Goal: Task Accomplishment & Management: Manage account settings

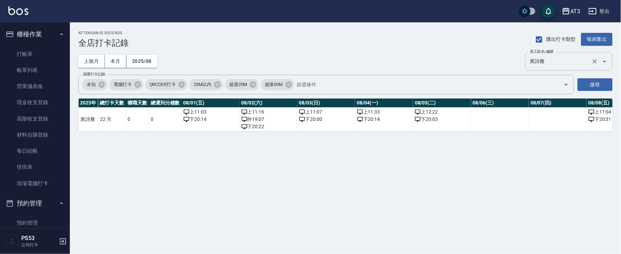
click at [304, 62] on input "黃詩雅" at bounding box center [560, 61] width 62 height 12
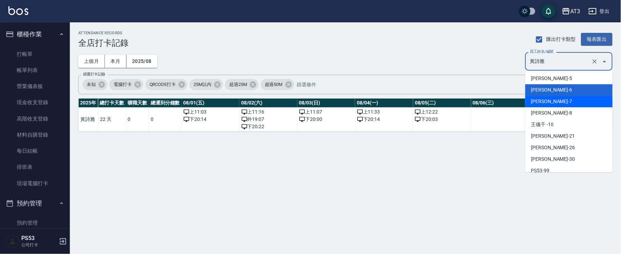
scroll to position [82, 0]
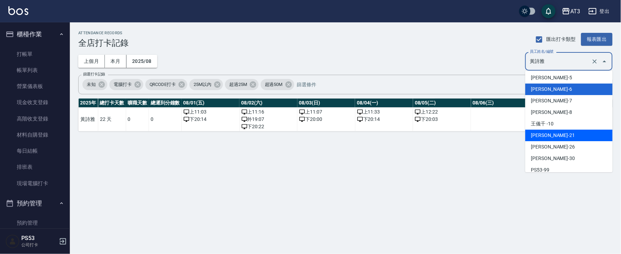
click at [304, 138] on li "曾怡珺-21" at bounding box center [568, 136] width 87 height 12
type input "曾怡珺"
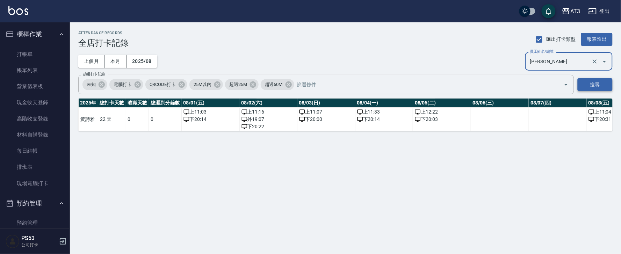
click at [304, 88] on button "搜尋" at bounding box center [595, 84] width 35 height 13
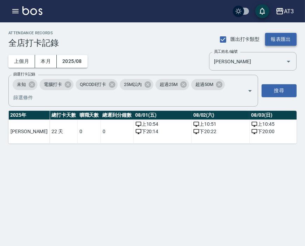
click at [279, 41] on button "報表匯出" at bounding box center [280, 39] width 31 height 13
click at [74, 62] on button "2025/08" at bounding box center [72, 61] width 31 height 13
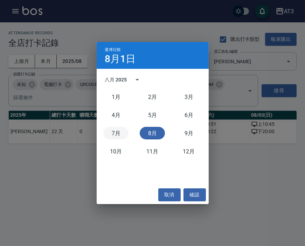
click at [114, 133] on button "7月" at bounding box center [115, 133] width 25 height 13
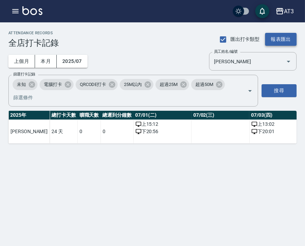
click at [275, 39] on button "報表匯出" at bounding box center [280, 39] width 31 height 13
click at [134, 215] on div "ATTENDANCE RECORDS 全店打卡記錄 匯出打卡類型 報表匯出 上個月 本月 2025/07 員工姓名/編號 曾怡珺 員工姓名/編號 篩選打卡記錄…" at bounding box center [152, 123] width 305 height 246
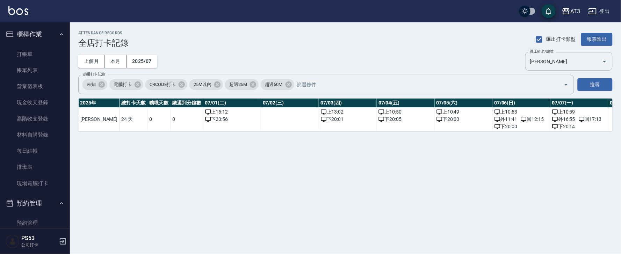
click at [304, 6] on button "登出" at bounding box center [599, 11] width 27 height 13
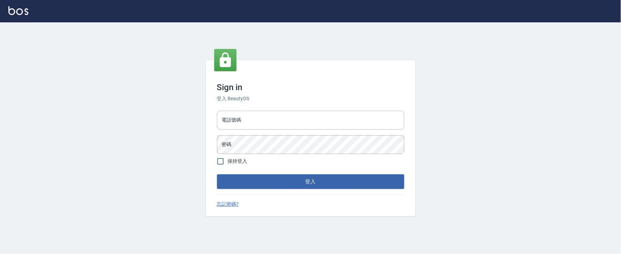
type input "032805930"
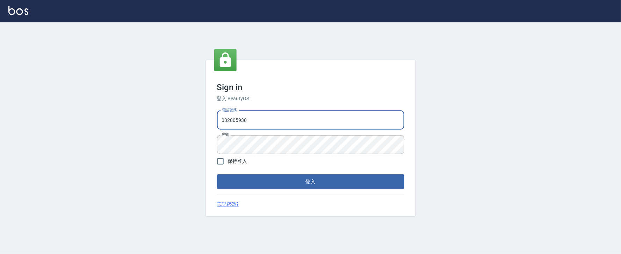
click at [279, 120] on input "032805930" at bounding box center [310, 120] width 187 height 19
type input "0912687699"
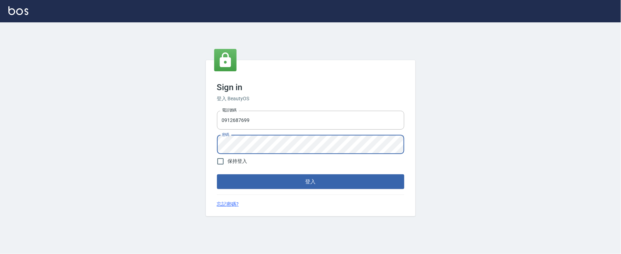
click at [217, 174] on button "登入" at bounding box center [310, 181] width 187 height 15
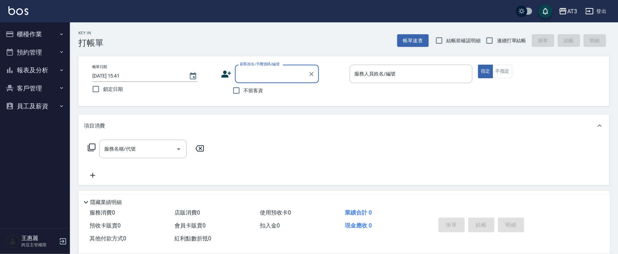
click at [36, 29] on button "櫃檯作業" at bounding box center [35, 34] width 64 height 18
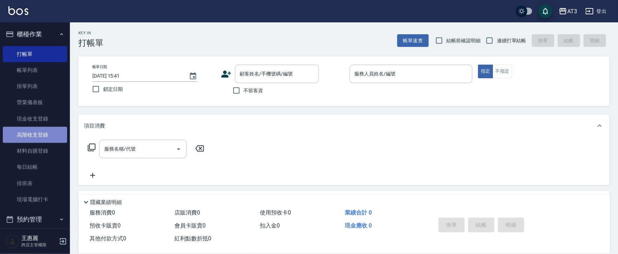
click at [46, 133] on link "高階收支登錄" at bounding box center [35, 135] width 64 height 16
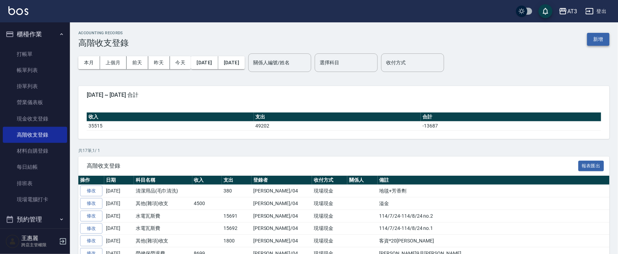
click at [595, 36] on button "新增" at bounding box center [598, 39] width 22 height 13
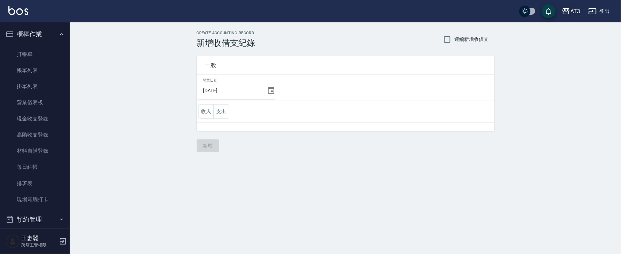
click at [574, 10] on div "AT3" at bounding box center [576, 11] width 10 height 9
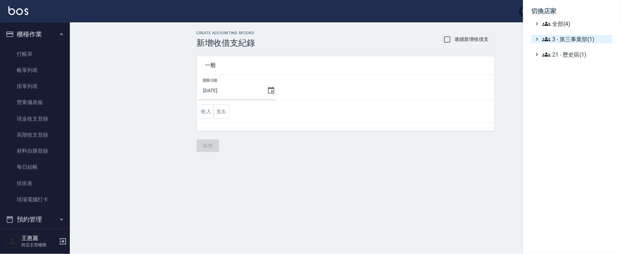
click at [556, 40] on span "3 - 第三事業部(1)" at bounding box center [576, 39] width 67 height 8
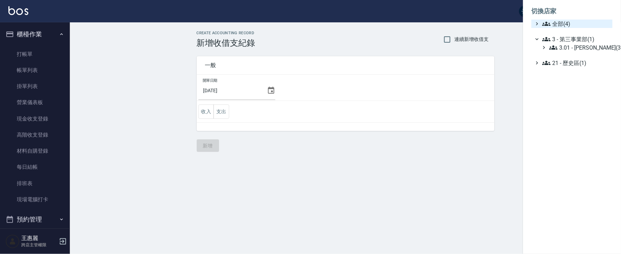
click at [554, 26] on span "全部(4)" at bounding box center [576, 24] width 67 height 8
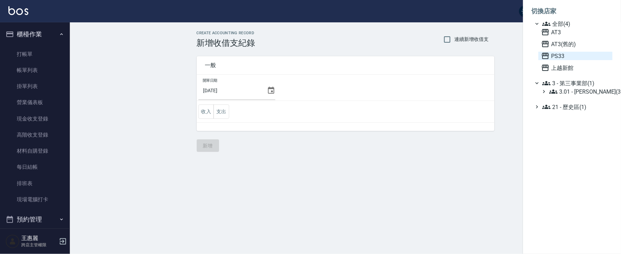
click at [556, 55] on span "PS33" at bounding box center [576, 56] width 69 height 8
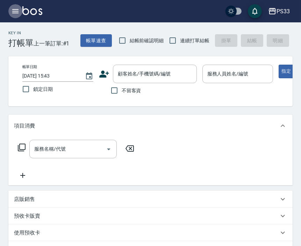
click at [15, 12] on icon "button" at bounding box center [15, 11] width 8 height 8
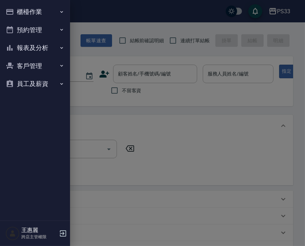
click at [34, 12] on button "櫃檯作業" at bounding box center [35, 12] width 64 height 18
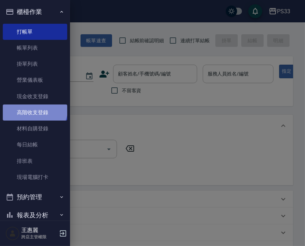
click at [34, 109] on link "高階收支登錄" at bounding box center [35, 113] width 64 height 16
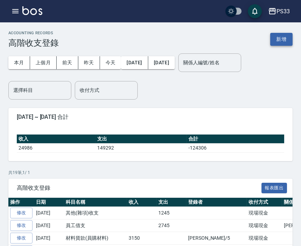
click at [284, 36] on button "新增" at bounding box center [281, 39] width 22 height 13
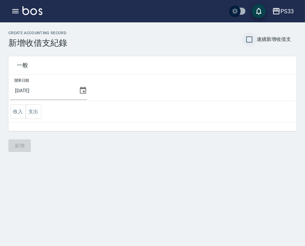
click at [250, 40] on input "連續新增收借支" at bounding box center [249, 39] width 15 height 15
checkbox input "true"
click at [15, 7] on icon "button" at bounding box center [15, 11] width 8 height 8
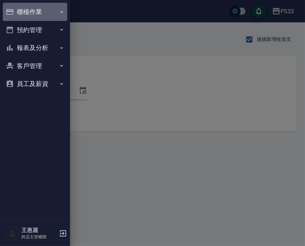
click at [22, 13] on button "櫃檯作業" at bounding box center [35, 12] width 64 height 18
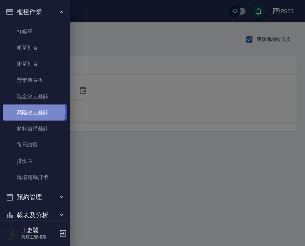
click at [31, 111] on link "高階收支登錄" at bounding box center [35, 113] width 64 height 16
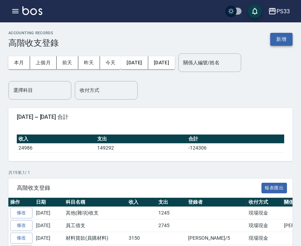
click at [287, 37] on button "新增" at bounding box center [281, 39] width 22 height 13
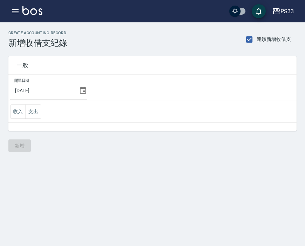
click at [85, 90] on icon at bounding box center [83, 90] width 8 height 8
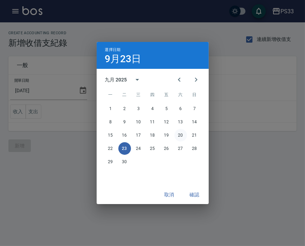
click at [184, 138] on button "20" at bounding box center [180, 135] width 13 height 13
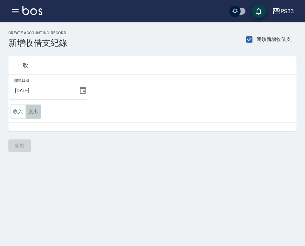
click at [34, 112] on button "支出" at bounding box center [34, 112] width 16 height 14
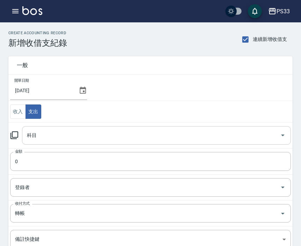
click at [39, 133] on input "科目" at bounding box center [151, 135] width 252 height 12
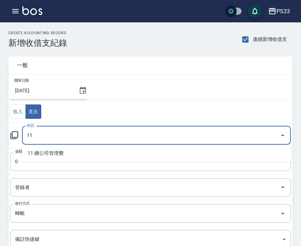
type input "11"
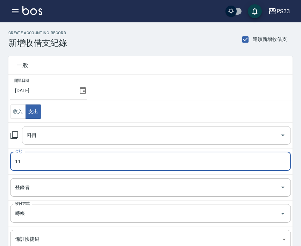
type input "11"
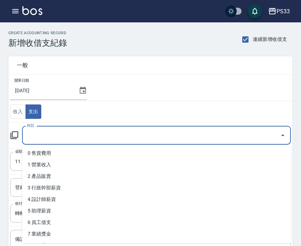
click at [39, 132] on input "科目" at bounding box center [151, 135] width 252 height 12
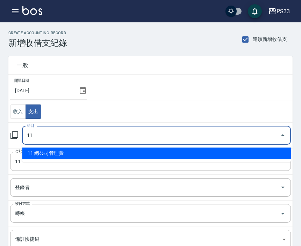
type input "11 總公司管理費"
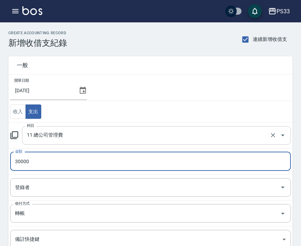
type input "30000"
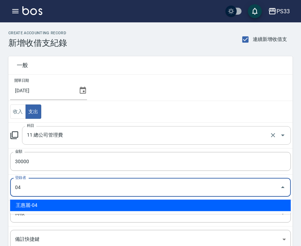
type input "王惠麗-04"
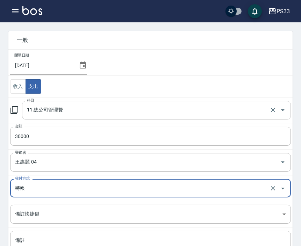
scroll to position [39, 0]
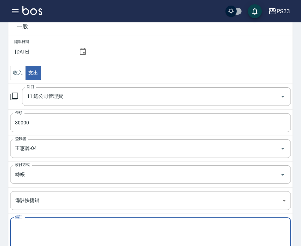
paste textarea "管理費 114/9月份"
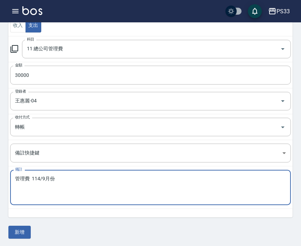
scroll to position [87, 0]
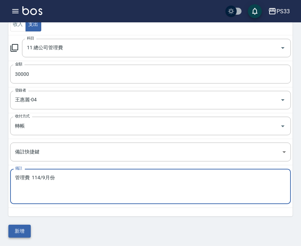
type textarea "管理費 114/9月份"
click at [23, 231] on button "新增" at bounding box center [19, 231] width 22 height 13
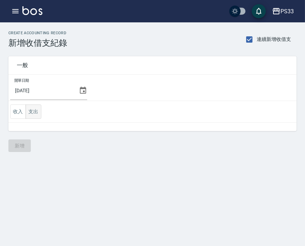
click at [31, 114] on button "支出" at bounding box center [34, 112] width 16 height 14
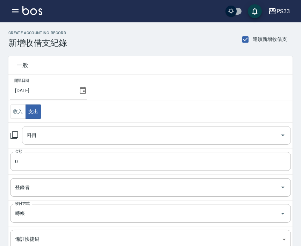
click at [46, 139] on input "科目" at bounding box center [151, 135] width 252 height 12
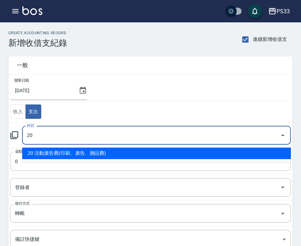
type input "20 活動廣告費(印刷、廣告、贈品費)"
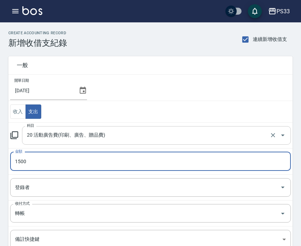
type input "1500"
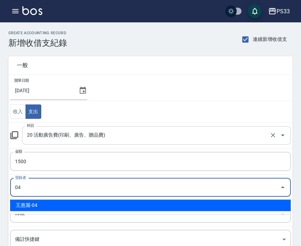
type input "王惠麗-04"
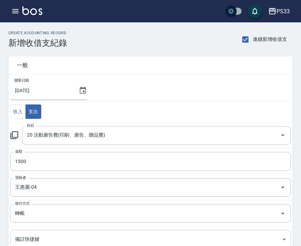
click at [52, 238] on body "PS33 登出 櫃檯作業 打帳單 帳單列表 掛單列表 營業儀表板 現金收支登錄 高階收支登錄 材料自購登錄 每日結帳 排班表 現場電腦打卡 預約管理 預約管理…" at bounding box center [150, 167] width 301 height 334
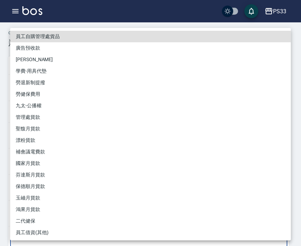
scroll to position [2, 0]
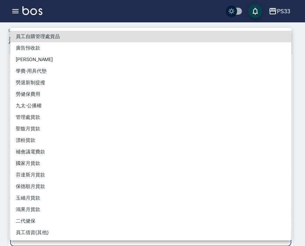
click at [83, 10] on div at bounding box center [152, 123] width 305 height 246
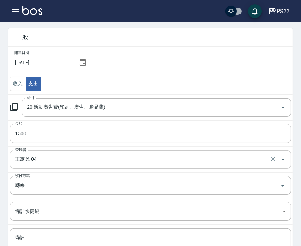
scroll to position [41, 0]
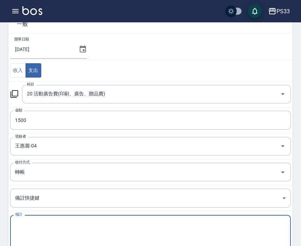
paste textarea "廣告預收款 114/9月份"
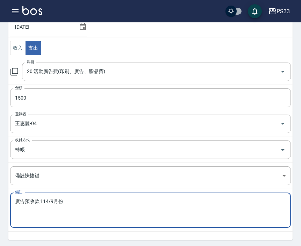
scroll to position [87, 0]
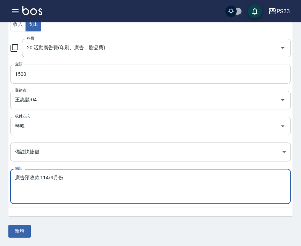
type textarea "廣告預收款 114/9月份"
click at [24, 232] on button "新增" at bounding box center [19, 231] width 22 height 13
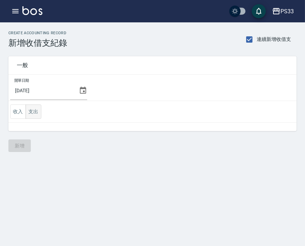
click at [32, 111] on button "支出" at bounding box center [34, 112] width 16 height 14
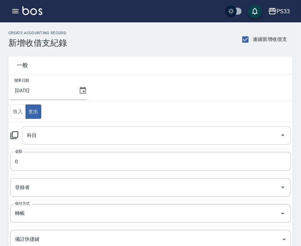
click at [41, 137] on input "科目" at bounding box center [151, 135] width 252 height 12
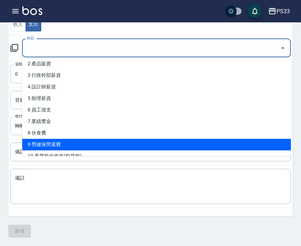
scroll to position [39, 0]
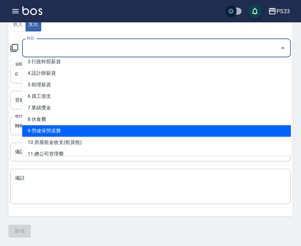
click at [48, 134] on li "9 勞健保勞退費" at bounding box center [156, 131] width 269 height 12
type input "9 勞健保勞退費"
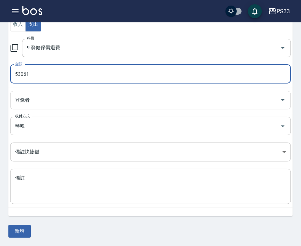
type input "53061"
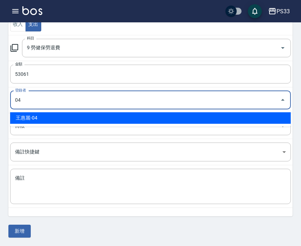
type input "王惠麗-04"
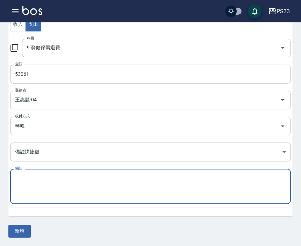
paste textarea "114年8月勞、健保費用"
type textarea "114年8月勞、健保費用"
click at [19, 223] on div "一般 開單日期 2025/09/20 收入 支出 科目 9 勞健保勞退費 科目 金額 53061 金額 登錄者 王惠麗-04 登錄者 收付方式 轉帳 收付方式…" at bounding box center [150, 98] width 284 height 277
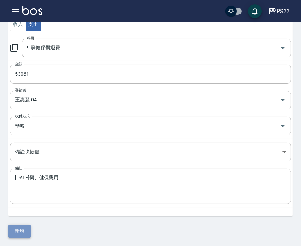
click at [23, 231] on button "新增" at bounding box center [19, 231] width 22 height 13
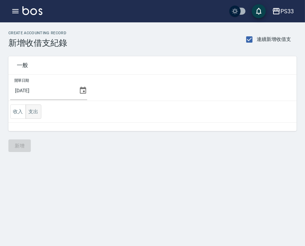
click at [35, 111] on button "支出" at bounding box center [34, 112] width 16 height 14
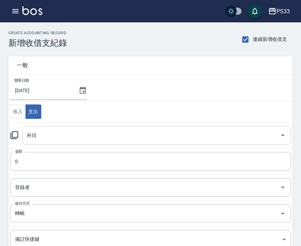
click at [40, 130] on input "科目" at bounding box center [151, 135] width 252 height 12
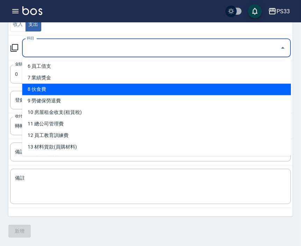
scroll to position [78, 0]
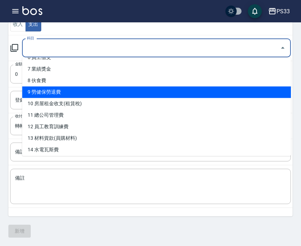
click at [44, 92] on li "9 勞健保勞退費" at bounding box center [156, 92] width 269 height 12
type input "9 勞健保勞退費"
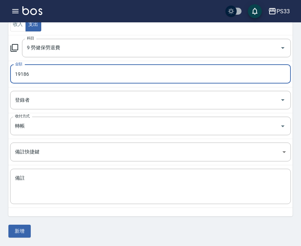
type input "19186"
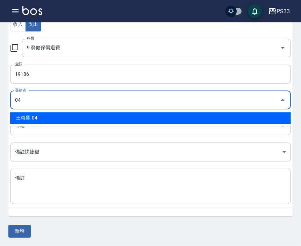
type input "王惠麗-04"
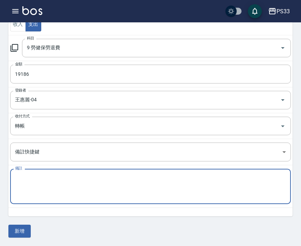
paste textarea "114年8月勞工退休金新制提繳費用"
type textarea "114年8月勞工退休金新制提繳費用"
click at [22, 232] on button "新增" at bounding box center [19, 231] width 22 height 13
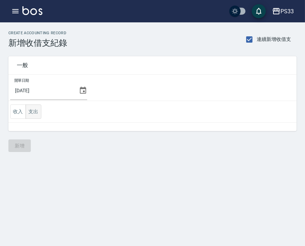
click at [34, 116] on button "支出" at bounding box center [34, 112] width 16 height 14
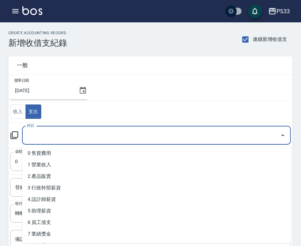
click at [42, 141] on input "科目" at bounding box center [151, 135] width 252 height 12
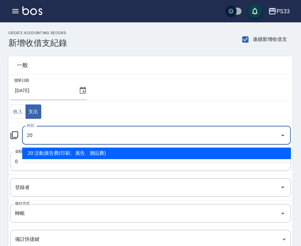
type input "20 活動廣告費(印刷、廣告、贈品費)"
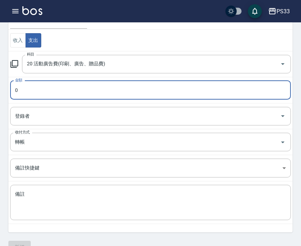
scroll to position [78, 0]
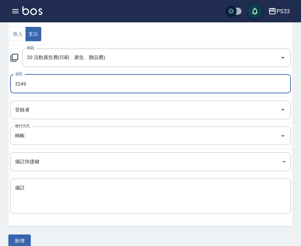
type input "3249"
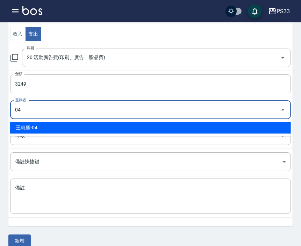
type input "王惠麗-04"
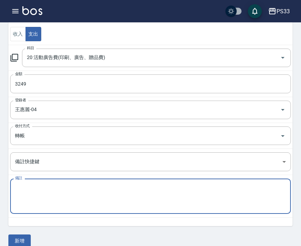
paste textarea "Google店家廣告8月"
type textarea "Google店家廣告8月"
click at [15, 242] on button "新增" at bounding box center [19, 241] width 22 height 13
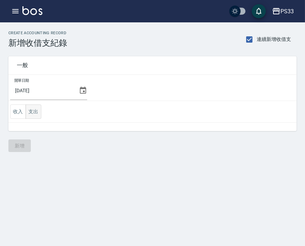
click at [31, 113] on button "支出" at bounding box center [34, 112] width 16 height 14
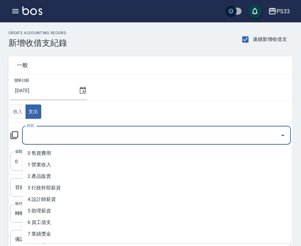
click at [49, 138] on input "科目" at bounding box center [151, 135] width 252 height 12
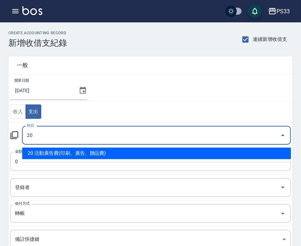
type input "20 活動廣告費(印刷、廣告、贈品費)"
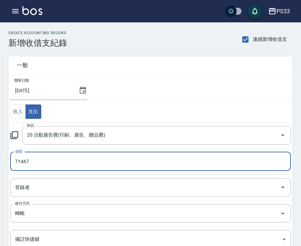
type input "71467"
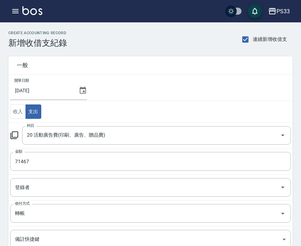
click at [134, 71] on div "一般" at bounding box center [150, 65] width 284 height 18
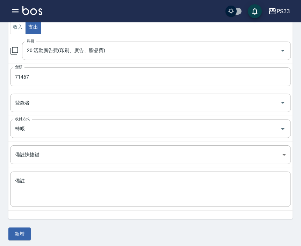
scroll to position [87, 0]
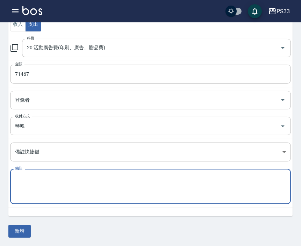
paste textarea "8月廣告代操 (含手續費) 9妹10680,沈奕妤Mini6449,Hana11328,Pinky21572,vava10712,Vivi10726"
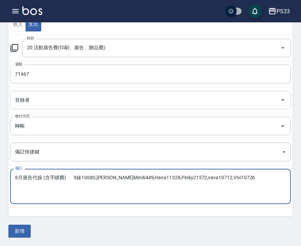
type textarea "8月廣告代操 (含手續費) 9妹10680,沈奕妤Mini6449,Hana11328,Pinky21572,vava10712,Vivi10726"
click at [34, 105] on input "登錄者" at bounding box center [145, 100] width 264 height 12
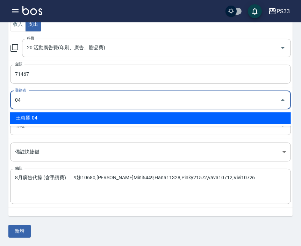
click at [30, 120] on li "王惠麗-04" at bounding box center [150, 118] width 281 height 12
type input "王惠麗-04"
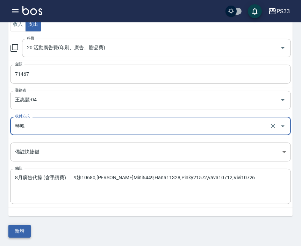
click at [21, 235] on button "新增" at bounding box center [19, 231] width 22 height 13
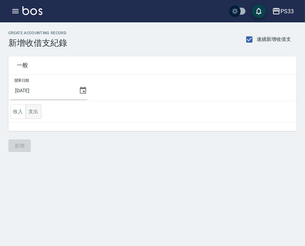
click at [30, 113] on button "支出" at bounding box center [34, 112] width 16 height 14
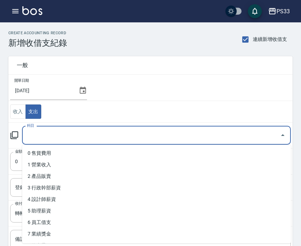
click at [36, 137] on input "科目" at bounding box center [151, 135] width 252 height 12
type input "2"
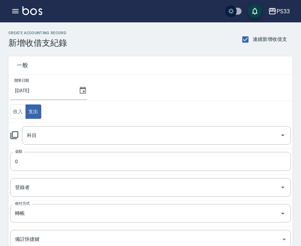
click at [31, 138] on div "科目 科目" at bounding box center [156, 135] width 269 height 19
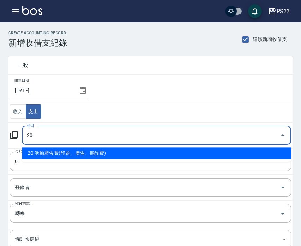
type input "20 活動廣告費(印刷、廣告、贈品費)"
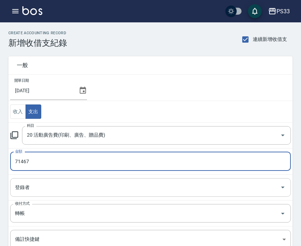
type input "71467"
click at [41, 189] on input "登錄者" at bounding box center [145, 187] width 264 height 12
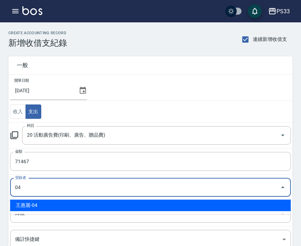
click at [43, 202] on li "王惠麗-04" at bounding box center [150, 206] width 281 height 12
type input "王惠麗-04"
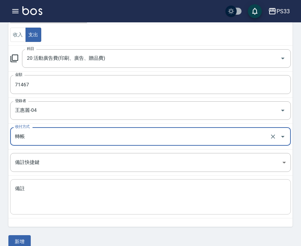
scroll to position [78, 0]
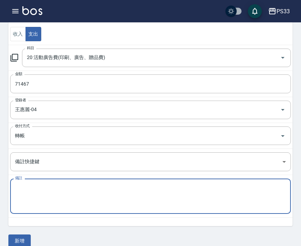
paste textarea "8月廣告代操 (含手續費) 9妹10680,沈奕妤Mini6449,Hana11328,Pinky21572,vava10712,Vivi10726"
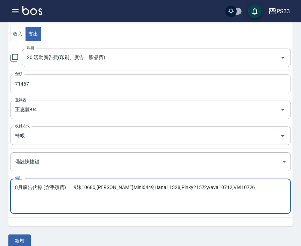
type textarea "8月廣告代操 (含手續費) 9妹10680,沈奕妤Mini6449,Hana11328,Pinky21572,vava10712,Vivi10726"
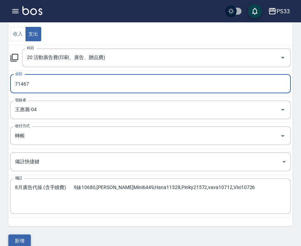
click at [19, 237] on button "新增" at bounding box center [19, 241] width 22 height 13
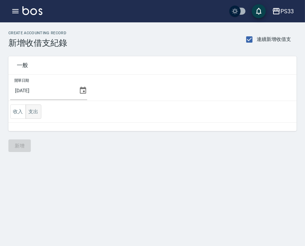
click at [35, 111] on button "支出" at bounding box center [34, 112] width 16 height 14
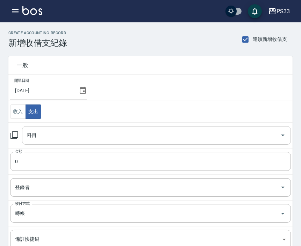
click at [32, 140] on input "科目" at bounding box center [151, 135] width 252 height 12
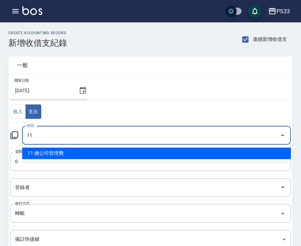
click at [71, 138] on input "11" at bounding box center [151, 135] width 252 height 12
type input "11"
click at [15, 135] on icon at bounding box center [14, 135] width 8 height 8
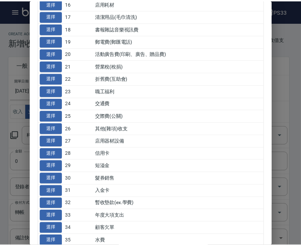
scroll to position [272, 0]
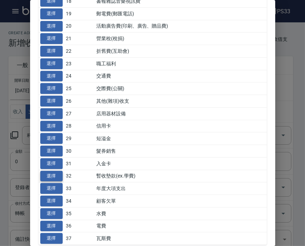
click at [55, 174] on button "選擇" at bounding box center [51, 176] width 22 height 11
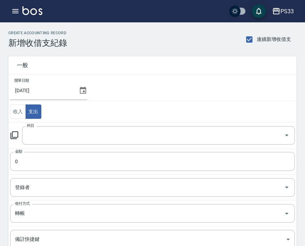
type input "32 暫收墊款(ex.學費)"
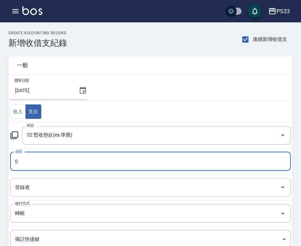
click at [45, 165] on input "0" at bounding box center [150, 161] width 281 height 19
type input "11350"
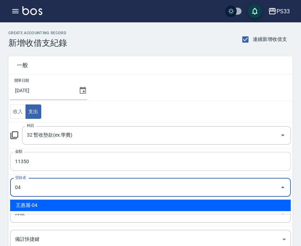
type input "王惠麗-04"
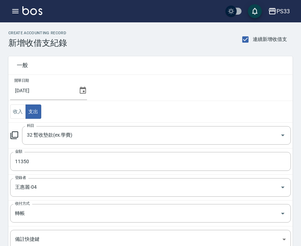
click at [138, 79] on td "開單日期 2025/09/20" at bounding box center [150, 88] width 284 height 26
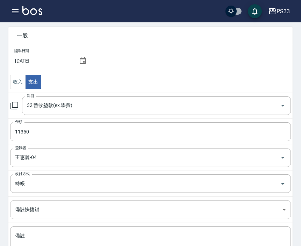
scroll to position [78, 0]
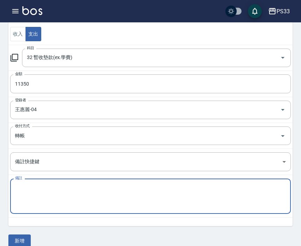
paste textarea "保養品1350面膜10000"
type textarea "保養品1350面膜10000"
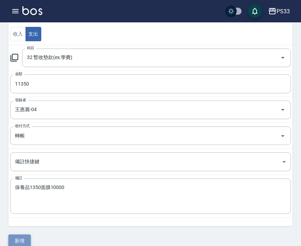
click at [15, 240] on button "新增" at bounding box center [19, 241] width 22 height 13
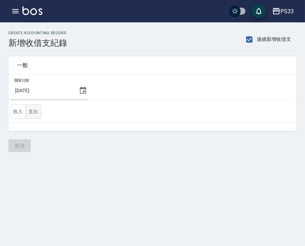
click at [31, 115] on button "支出" at bounding box center [34, 112] width 16 height 14
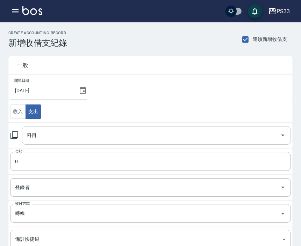
click at [36, 137] on input "科目" at bounding box center [151, 135] width 252 height 12
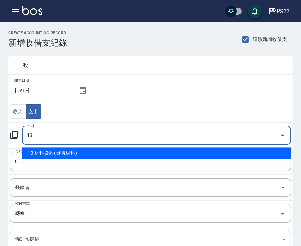
type input "13 材料貨款(員購材料)"
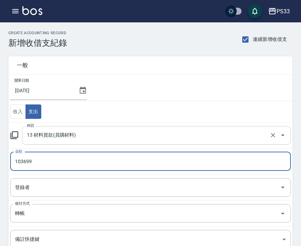
type input "103699"
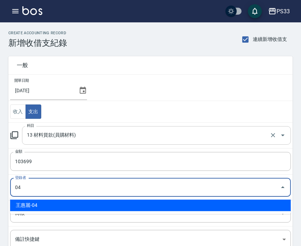
type input "王惠麗-04"
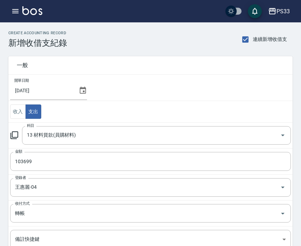
click at [123, 91] on td "開單日期 2025/09/20" at bounding box center [150, 88] width 284 height 26
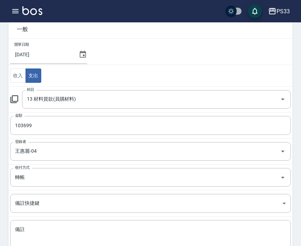
scroll to position [87, 0]
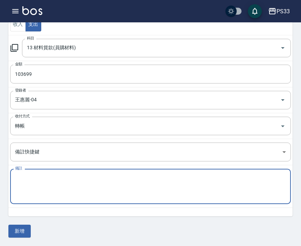
paste textarea "[DATE]8月份材料使用"
type textarea "[DATE]8月份材料使用"
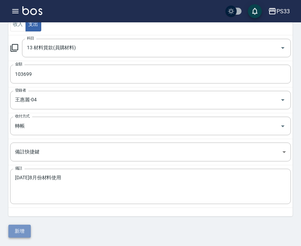
click at [23, 233] on button "新增" at bounding box center [19, 231] width 22 height 13
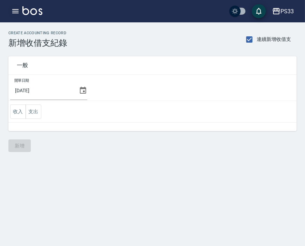
click at [17, 12] on icon "button" at bounding box center [15, 11] width 8 height 8
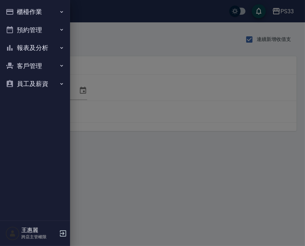
click at [50, 15] on button "櫃檯作業" at bounding box center [35, 12] width 64 height 18
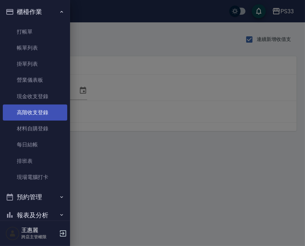
click at [52, 112] on link "高階收支登錄" at bounding box center [35, 113] width 64 height 16
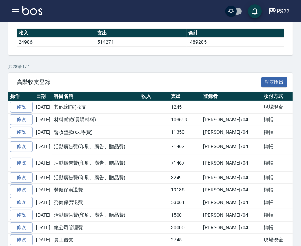
scroll to position [116, 0]
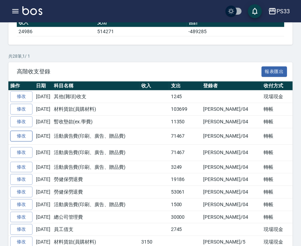
click at [26, 138] on link "修改" at bounding box center [21, 136] width 22 height 11
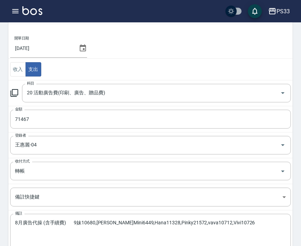
scroll to position [96, 0]
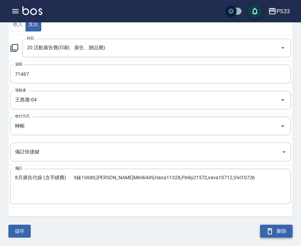
click at [280, 237] on button "刪除" at bounding box center [276, 231] width 33 height 13
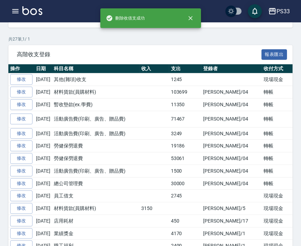
scroll to position [155, 0]
